Goal: Check status

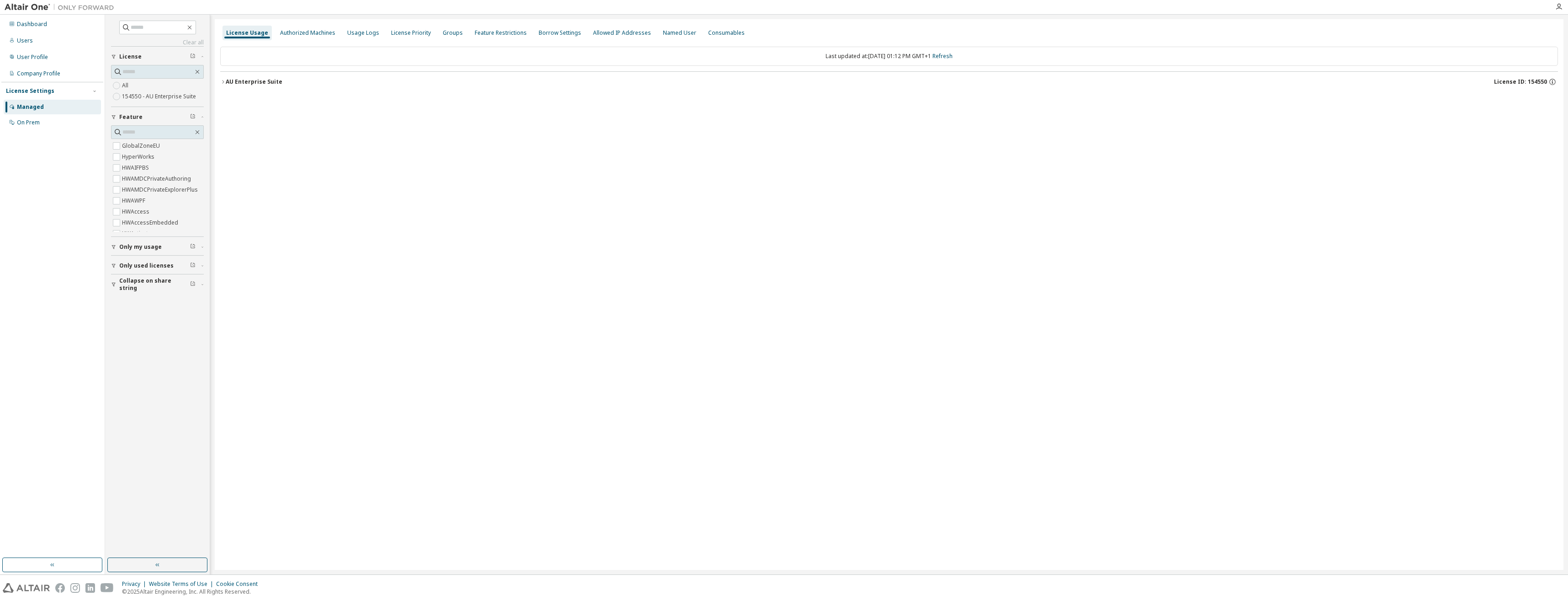
click at [223, 80] on icon "button" at bounding box center [223, 82] width 5 height 5
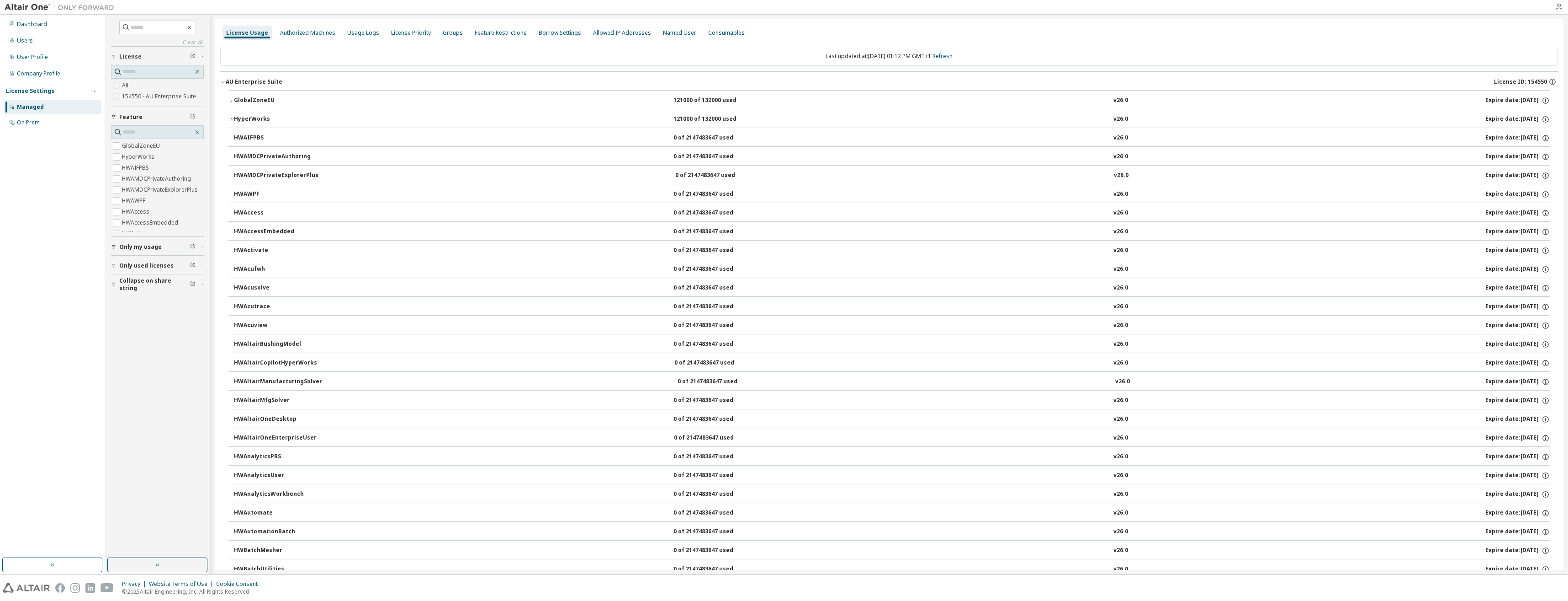
click at [233, 95] on button "GlobalZoneEU 121000 of 132000 used v26.0 Expire date: [DATE]" at bounding box center [889, 101] width 1321 height 20
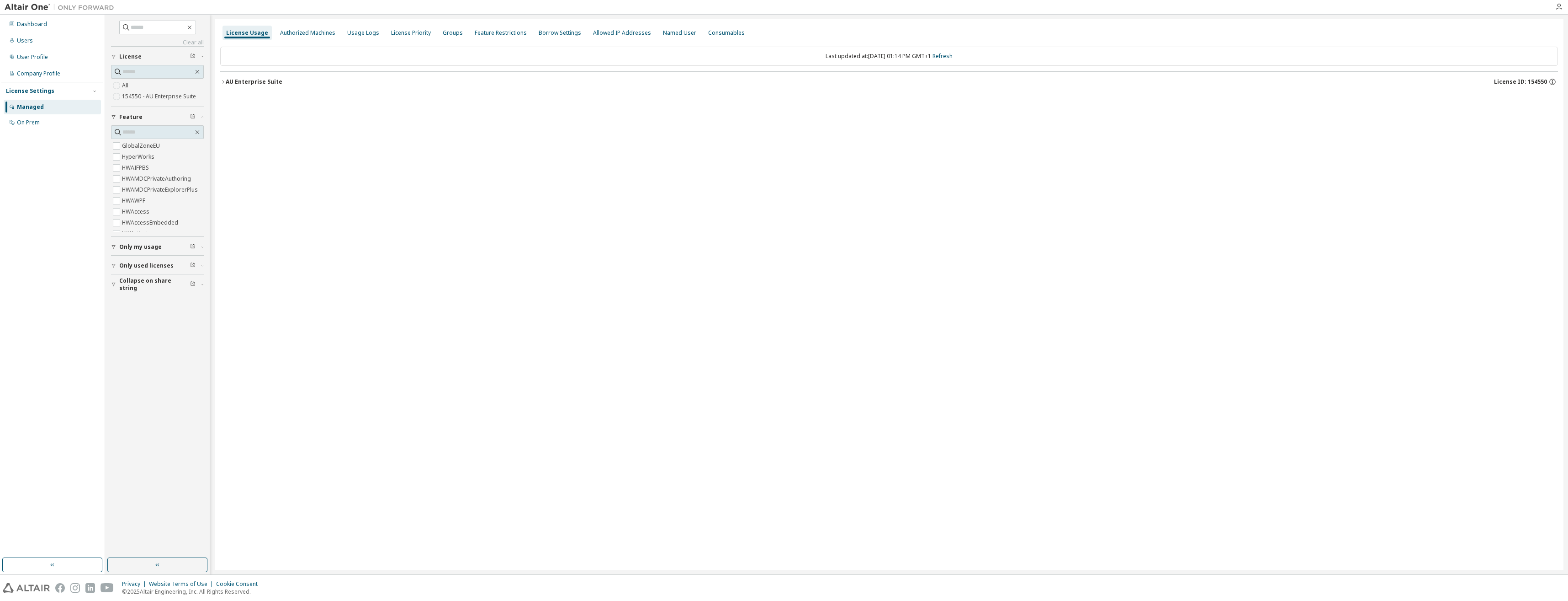
click at [222, 80] on icon "button" at bounding box center [223, 82] width 5 height 5
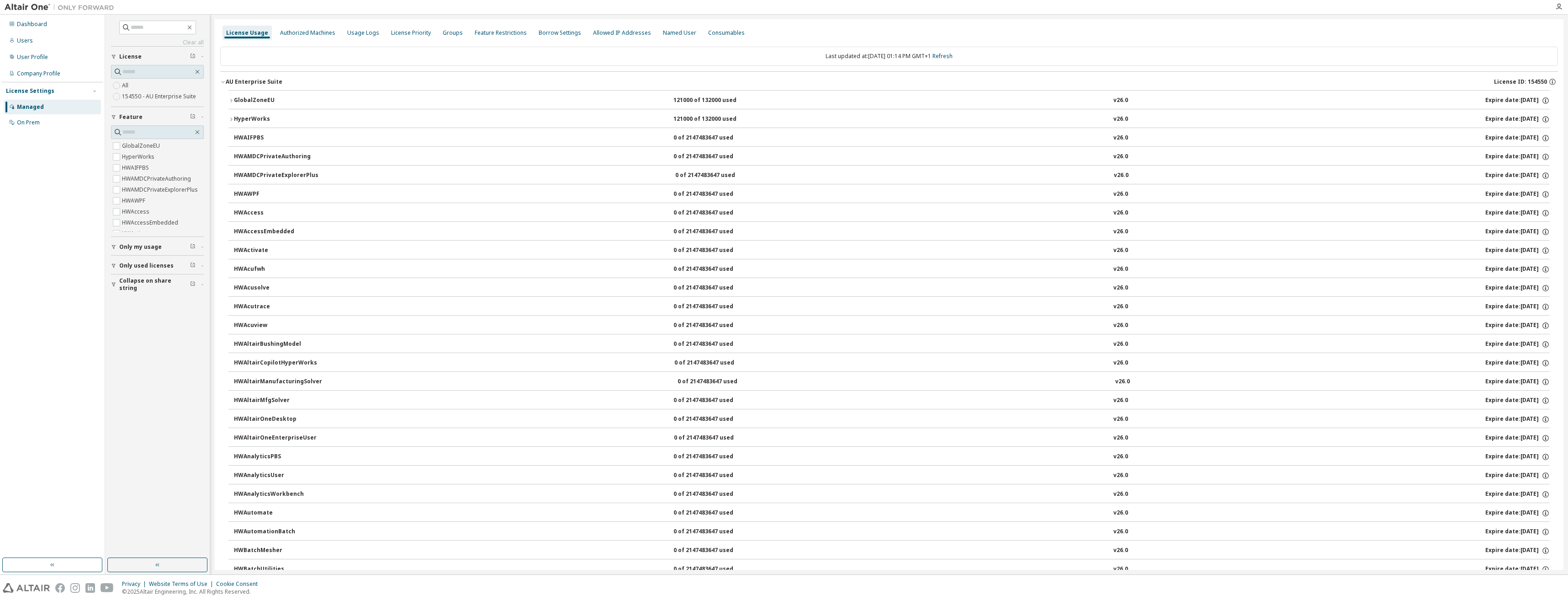
click at [230, 101] on icon "button" at bounding box center [231, 101] width 5 height 5
